Goal: Book appointment/travel/reservation

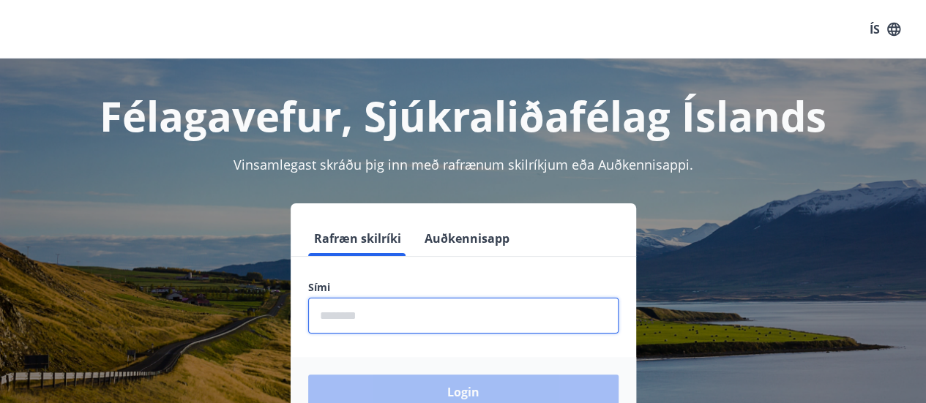
click at [435, 308] on input "phone" at bounding box center [463, 316] width 310 height 36
type input "********"
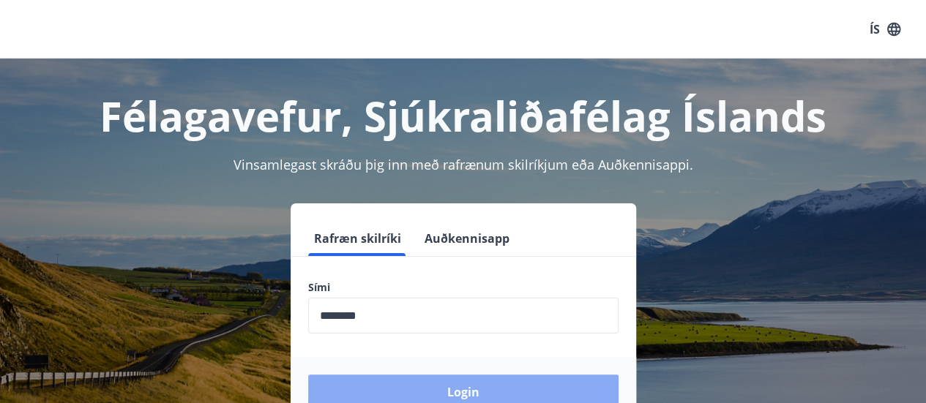
click at [531, 387] on button "Login" at bounding box center [463, 392] width 310 height 35
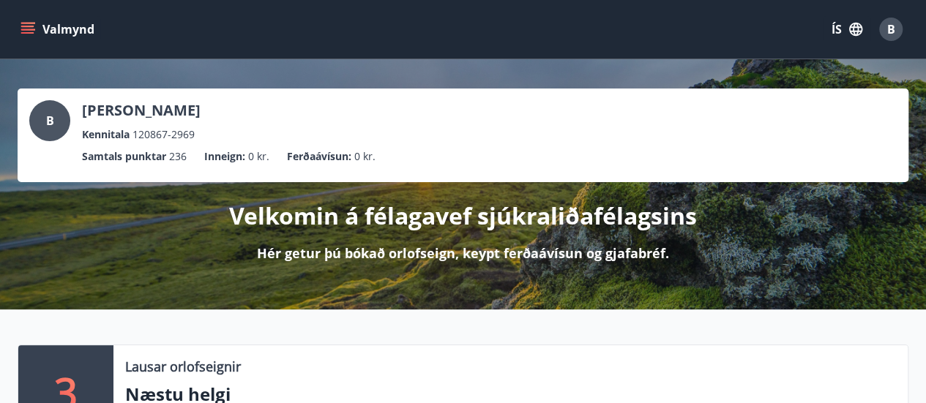
click at [270, 253] on p "Hér getur þú bókað orlofseign, keypt ferðaávísun og gjafabréf." at bounding box center [463, 253] width 412 height 19
click at [411, 247] on p "Hér getur þú bókað orlofseign, keypt ferðaávísun og gjafabréf." at bounding box center [463, 253] width 412 height 19
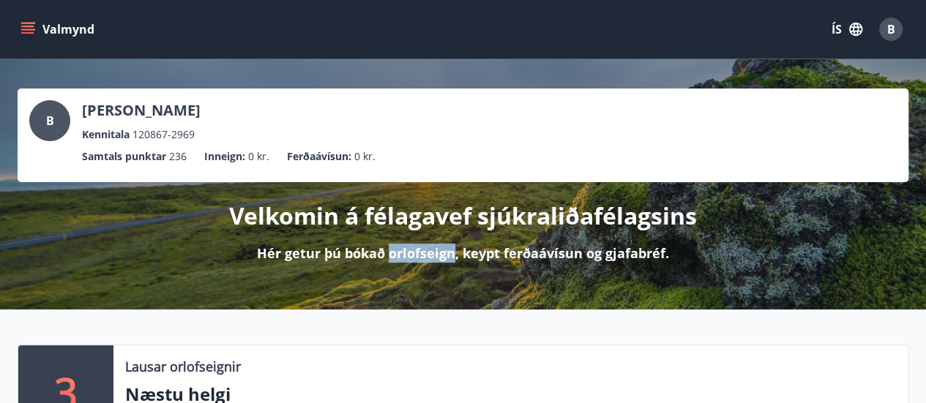
click at [411, 247] on p "Hér getur þú bókað orlofseign, keypt ferðaávísun og gjafabréf." at bounding box center [463, 253] width 412 height 19
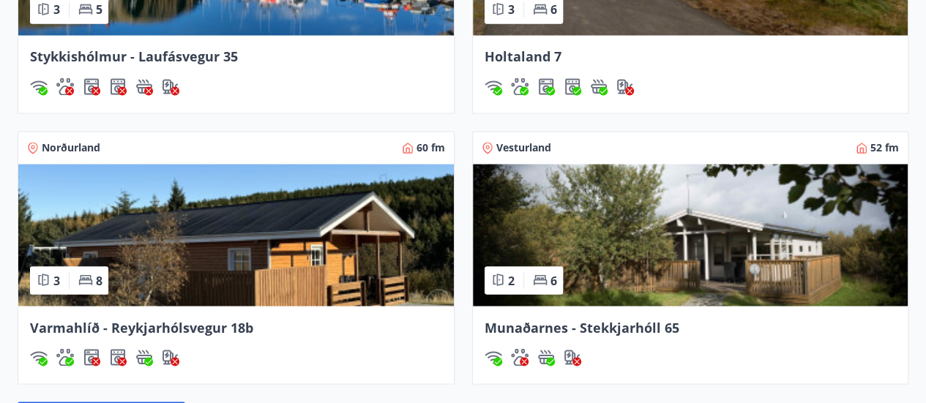
scroll to position [1317, 0]
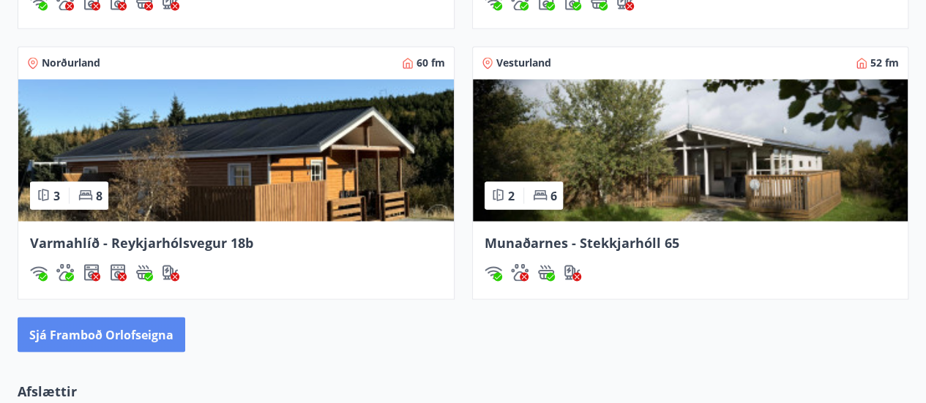
click at [145, 330] on button "Sjá framboð orlofseigna" at bounding box center [102, 334] width 168 height 35
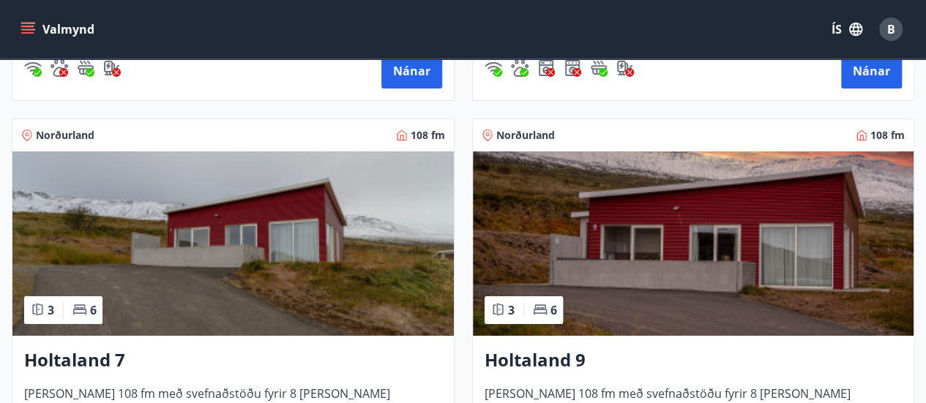
scroll to position [2635, 0]
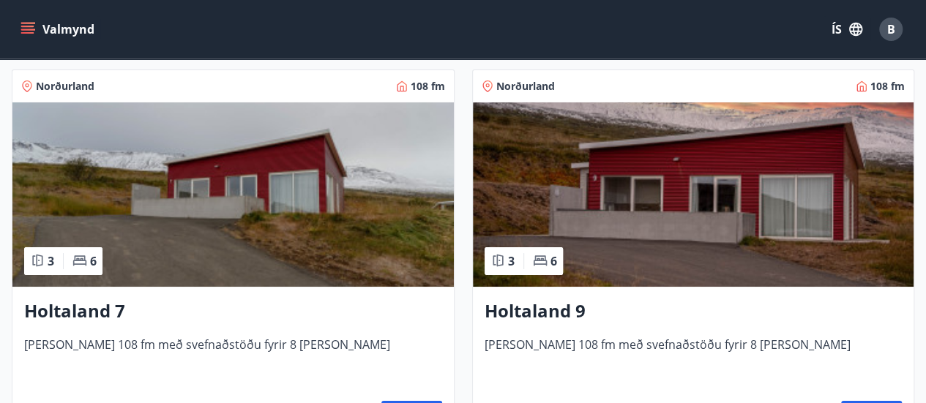
click at [525, 308] on h3 "Holtaland 9" at bounding box center [694, 312] width 418 height 26
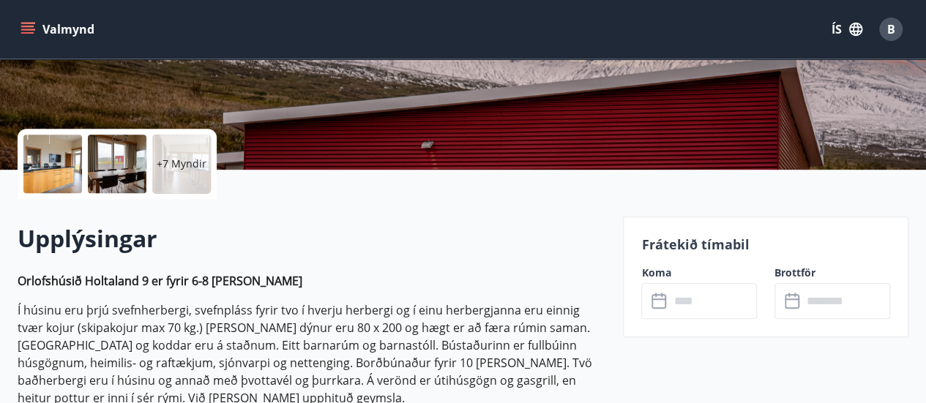
scroll to position [293, 0]
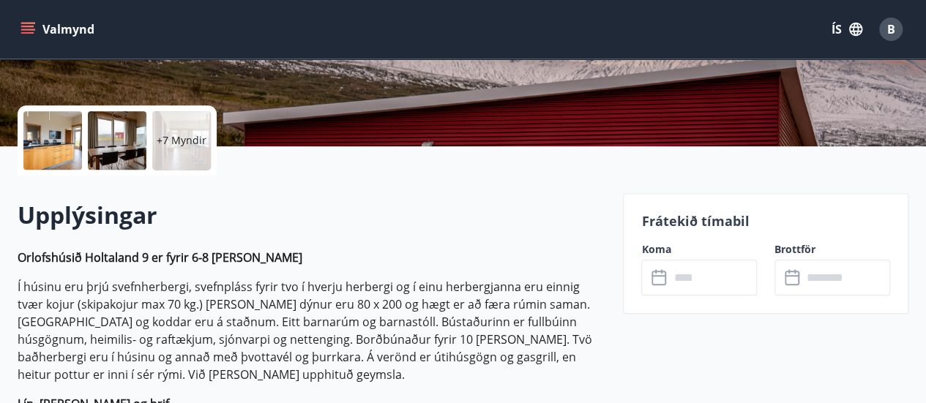
click at [700, 279] on input "text" at bounding box center [713, 278] width 88 height 36
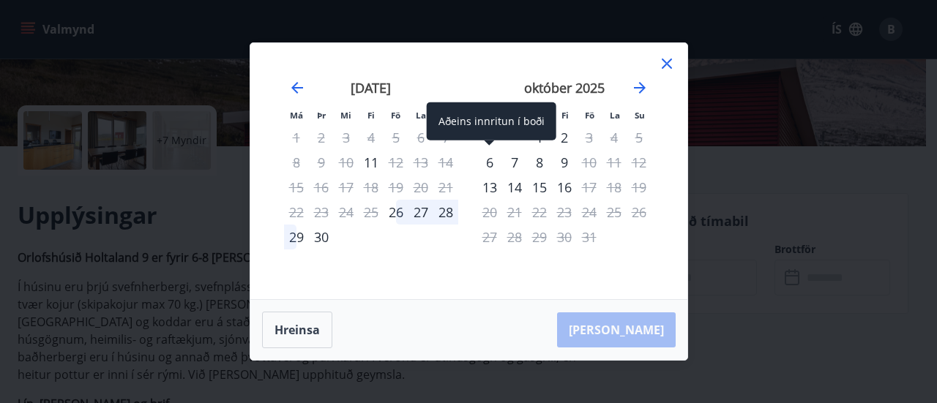
click at [490, 157] on div "6" at bounding box center [489, 162] width 25 height 25
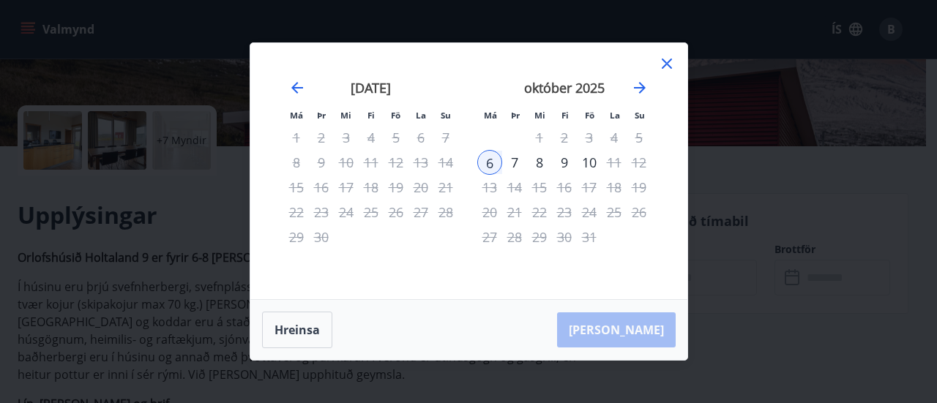
click at [558, 160] on div "9" at bounding box center [564, 162] width 25 height 25
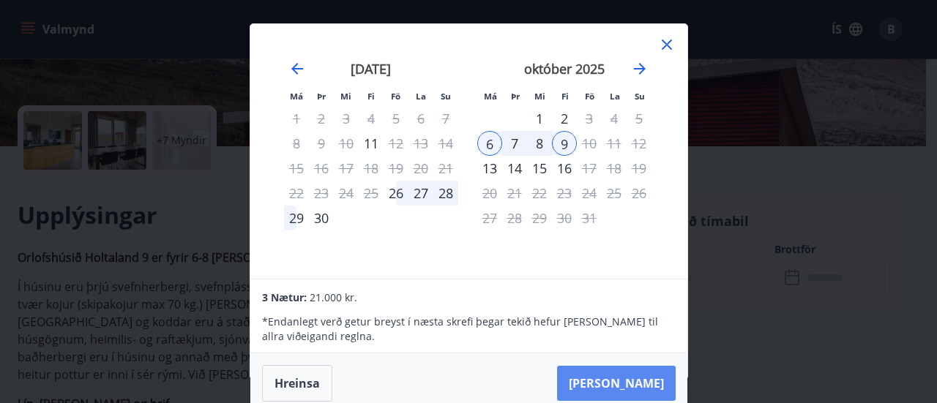
click at [629, 374] on button "Taka Frá" at bounding box center [616, 383] width 119 height 35
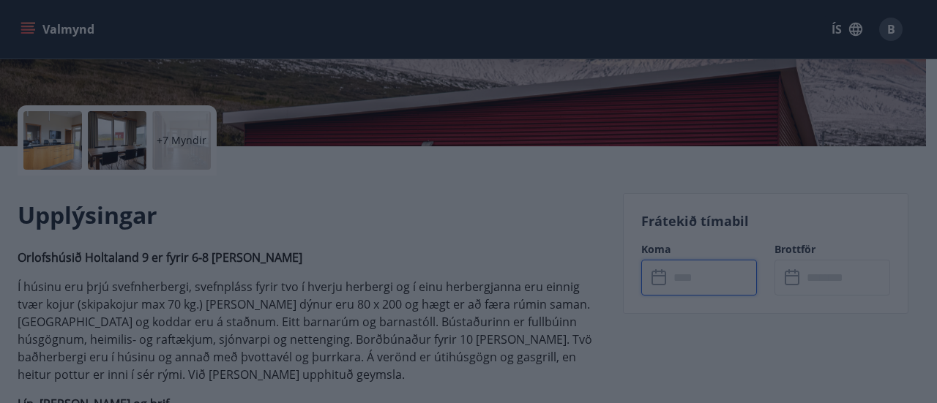
type input "******"
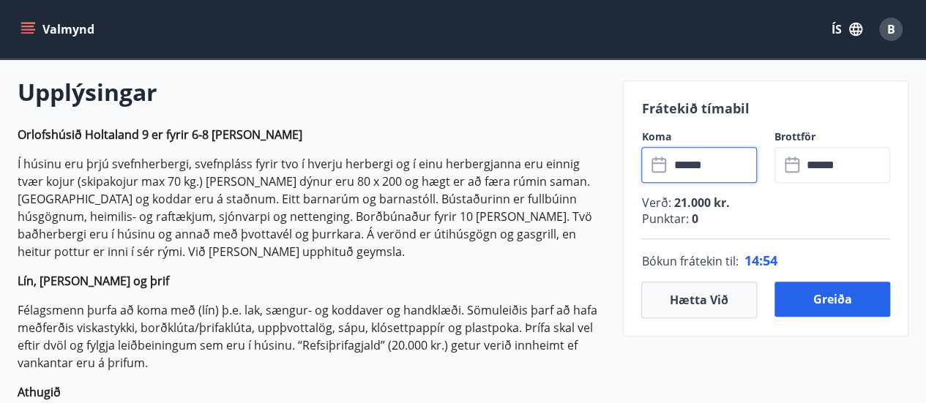
scroll to position [439, 0]
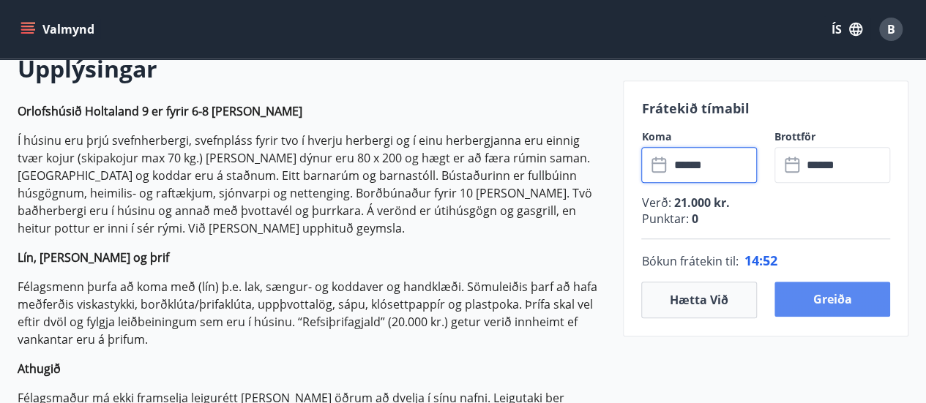
click at [828, 298] on button "Greiða" at bounding box center [832, 299] width 116 height 35
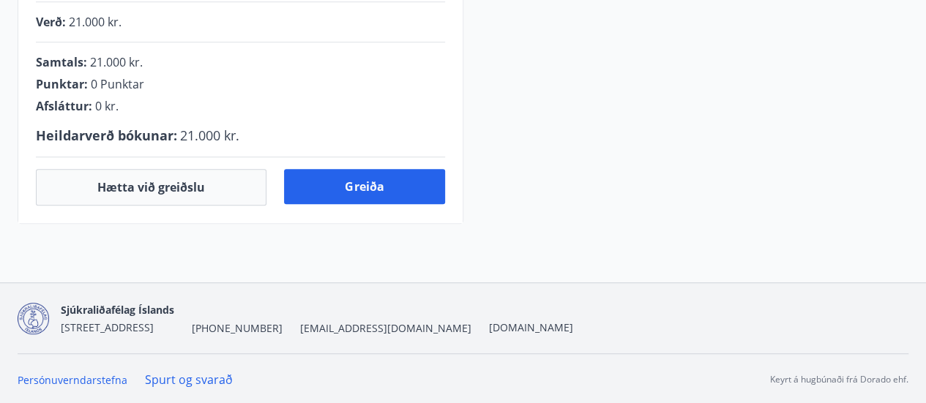
scroll to position [439, 0]
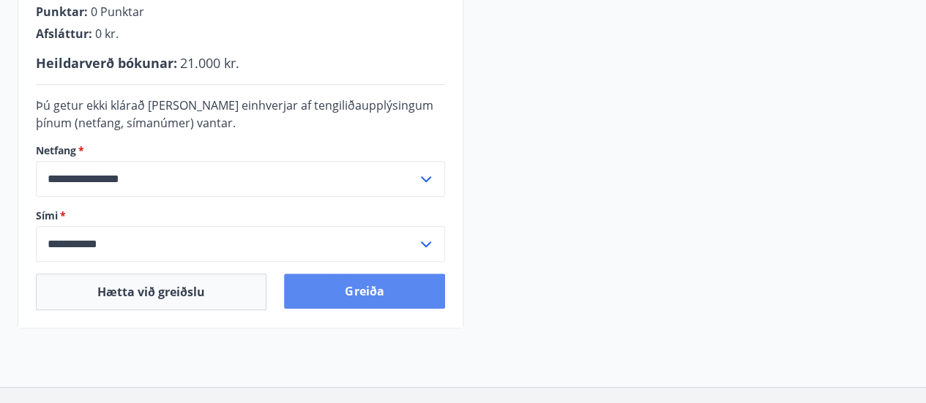
click at [395, 286] on button "Greiða" at bounding box center [364, 291] width 160 height 35
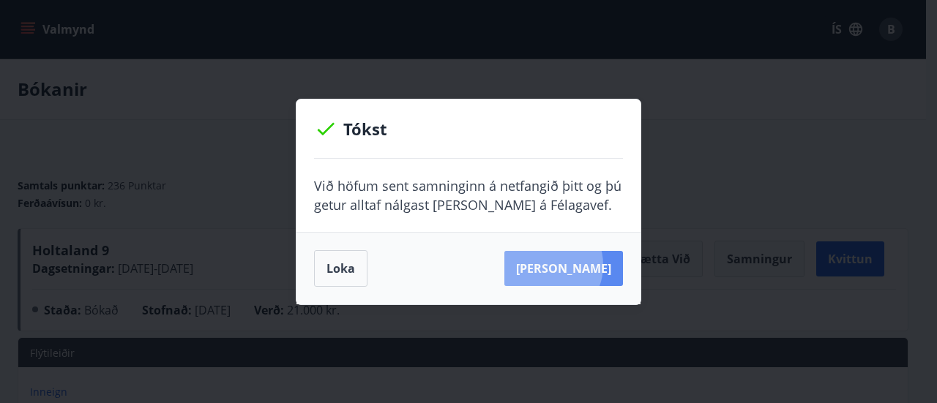
click at [568, 265] on button "Sjá samning" at bounding box center [563, 268] width 119 height 35
